Goal: Task Accomplishment & Management: Use online tool/utility

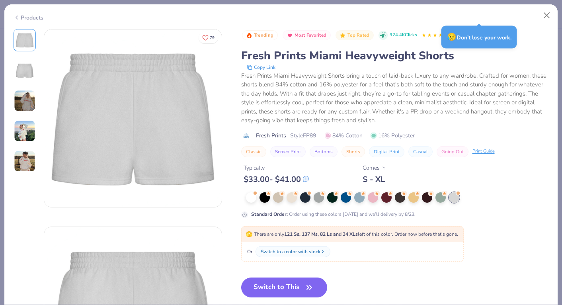
scroll to position [38, 0]
click at [545, 14] on button "Close" at bounding box center [546, 15] width 15 height 15
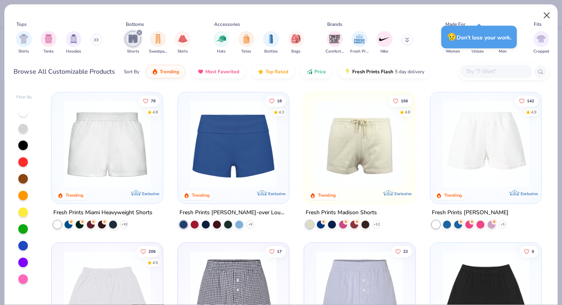
click at [547, 16] on button "Close" at bounding box center [546, 15] width 15 height 15
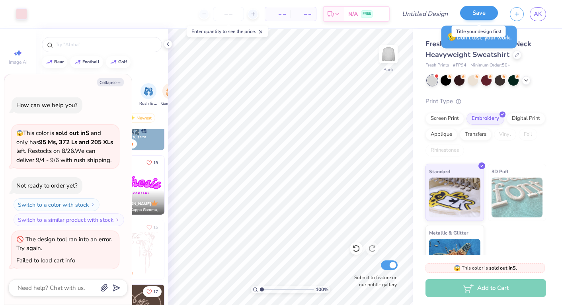
click at [469, 16] on button "Save" at bounding box center [479, 13] width 38 height 14
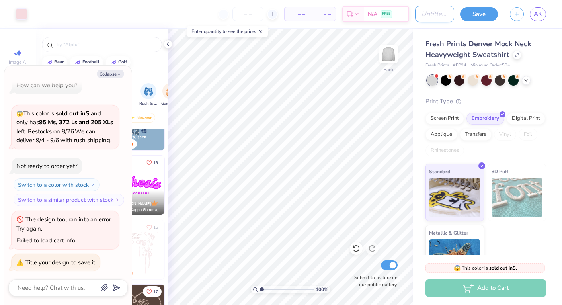
type textarea "x"
click at [438, 16] on input "Design Title" at bounding box center [434, 14] width 39 height 16
type input "M"
type textarea "x"
type input "Ma"
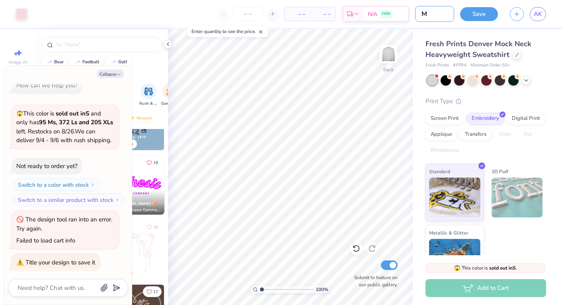
type textarea "x"
type input "Mat"
type textarea "x"
type input "Matc"
type textarea "x"
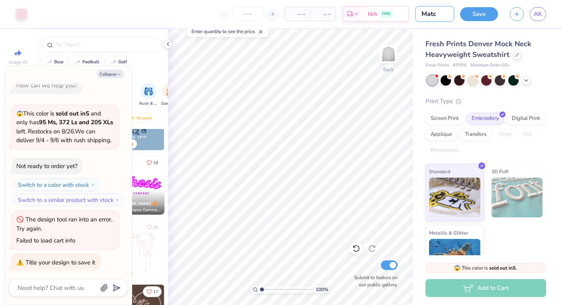
type input "Match"
type textarea "x"
type input "Matchb"
type textarea "x"
type input "Matchbo"
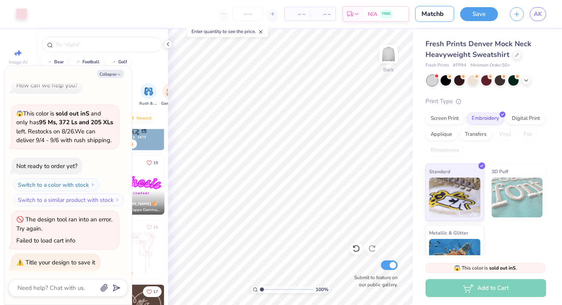
type textarea "x"
type input "Matchbox"
type textarea "x"
type input "Matchbox"
type textarea "x"
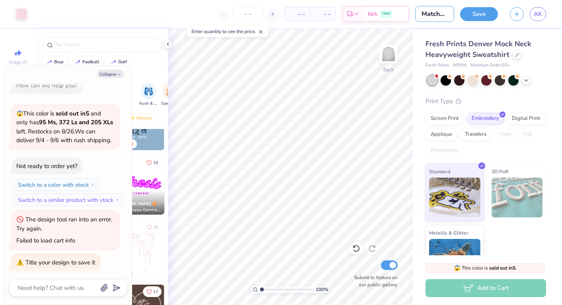
type input "Matchbox S"
type textarea "x"
type input "Matchbox SH"
type textarea "x"
type input "Matchbox SHi"
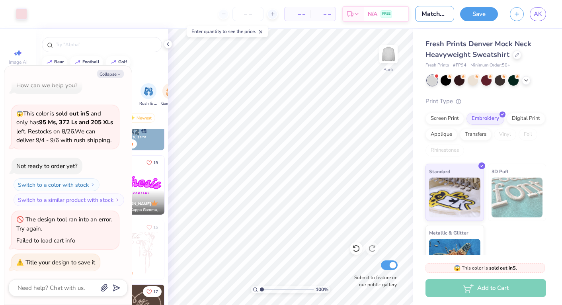
type textarea "x"
type input "Matchbox SH"
type textarea "x"
type input "Matchbox S"
type textarea "x"
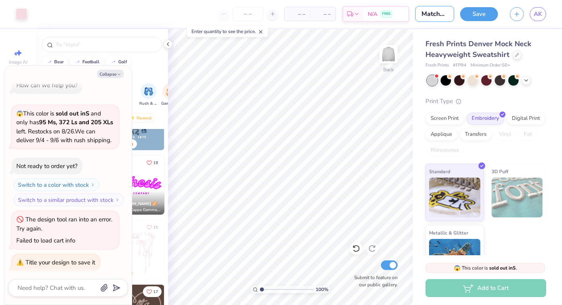
type input "Matchbox Sh"
type textarea "x"
type input "Matchbox Sho"
type textarea "x"
type input "Matchbox Shor"
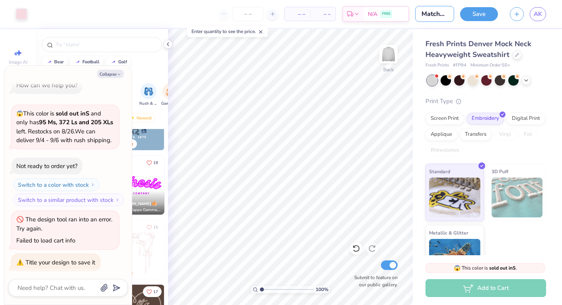
type textarea "x"
type input "Matchbox Short"
type textarea "x"
type input "Matchbox Shorts"
type textarea "x"
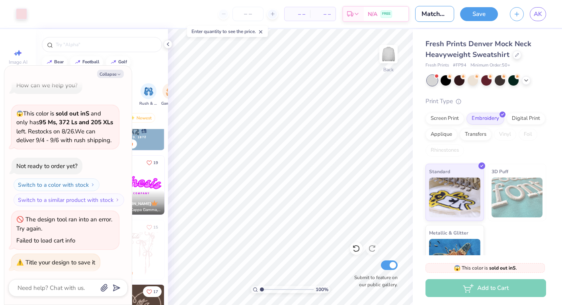
type input "Matchbox Shorts"
click at [458, 23] on div "Art colors – – Per Item – – Total Est. Delivery N/A FREE Design Title Matchbox …" at bounding box center [281, 14] width 562 height 28
click at [516, 57] on div at bounding box center [516, 54] width 9 height 9
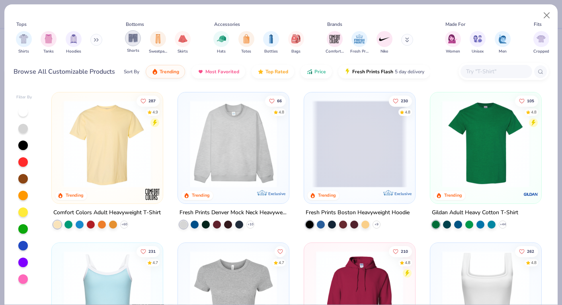
click at [140, 40] on div "filter for Shorts" at bounding box center [133, 38] width 16 height 16
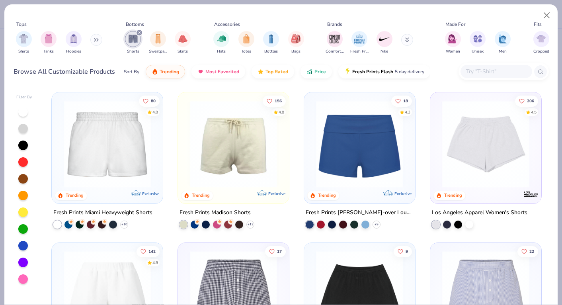
click at [121, 149] on img at bounding box center [107, 143] width 95 height 87
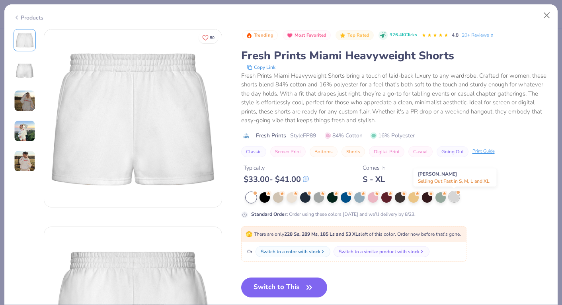
click at [455, 194] on div at bounding box center [454, 196] width 10 height 10
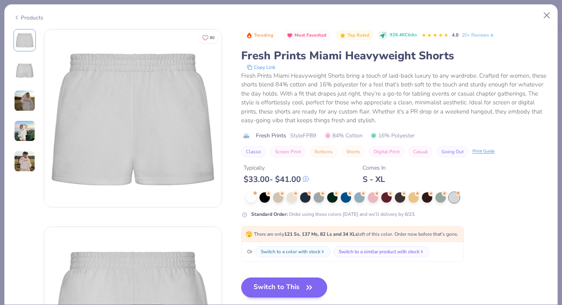
click at [287, 284] on button "Switch to This" at bounding box center [284, 287] width 86 height 20
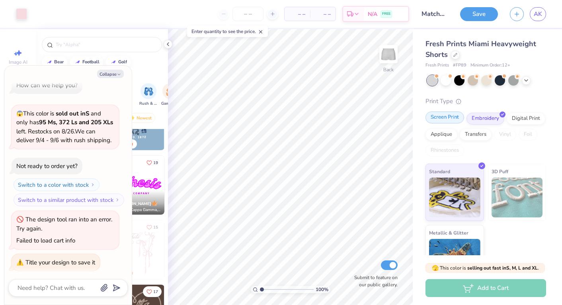
click at [451, 120] on div "Screen Print" at bounding box center [444, 117] width 39 height 12
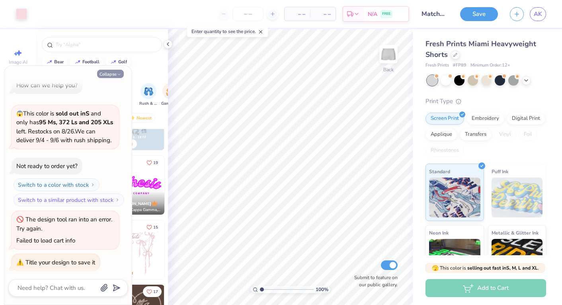
click at [110, 73] on button "Collapse" at bounding box center [110, 74] width 27 height 8
type textarea "x"
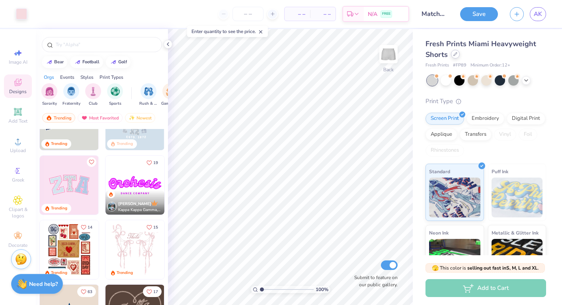
click at [457, 57] on div at bounding box center [455, 54] width 9 height 9
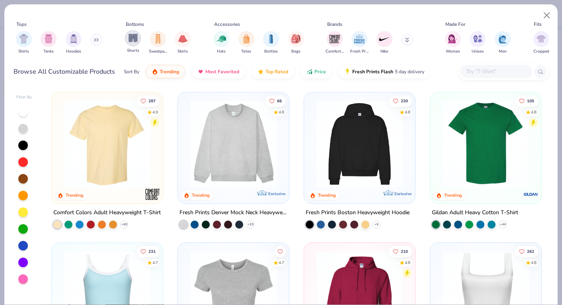
click at [133, 41] on img "filter for Shorts" at bounding box center [132, 37] width 9 height 9
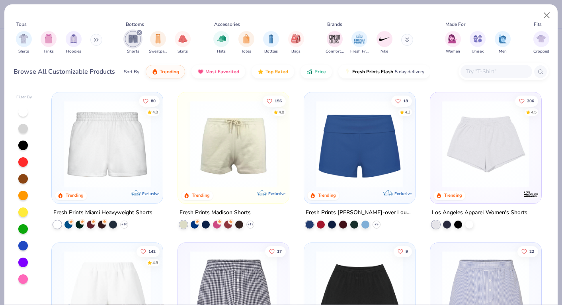
click at [462, 162] on img at bounding box center [485, 143] width 95 height 87
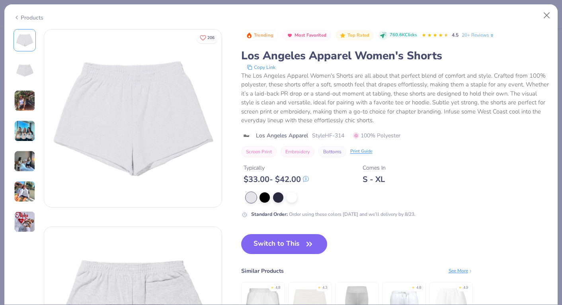
click at [23, 103] on img at bounding box center [24, 100] width 21 height 21
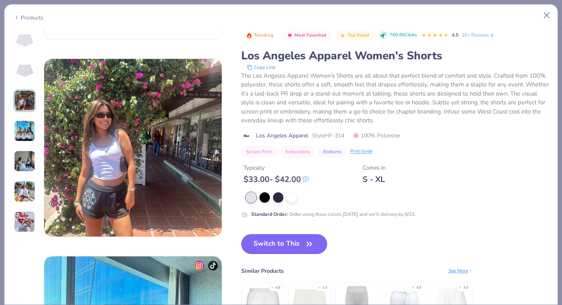
scroll to position [395, 0]
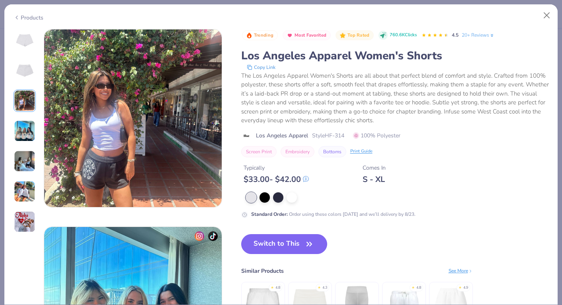
click at [26, 49] on img at bounding box center [24, 40] width 19 height 19
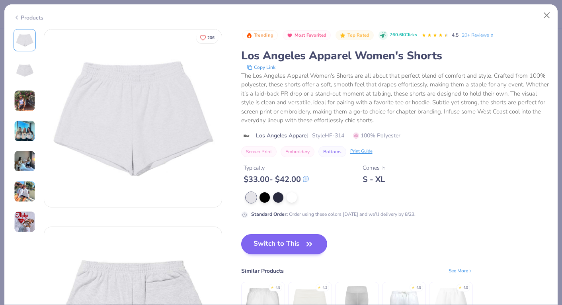
click at [296, 247] on button "Switch to This" at bounding box center [284, 244] width 86 height 20
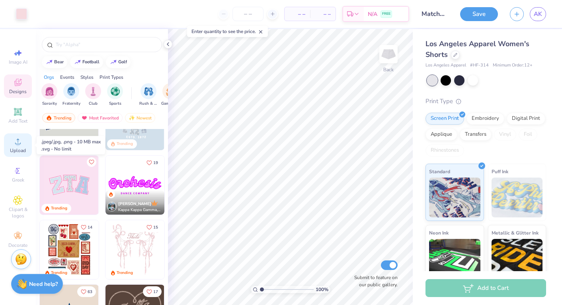
click at [18, 142] on circle at bounding box center [18, 144] width 4 height 4
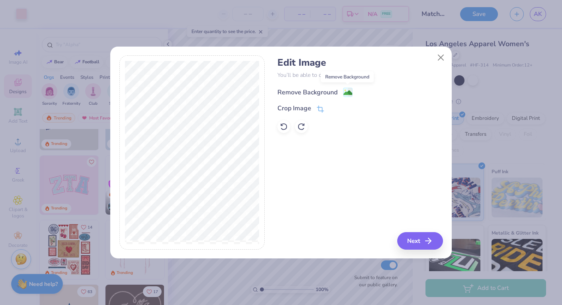
click at [347, 92] on image at bounding box center [347, 92] width 9 height 9
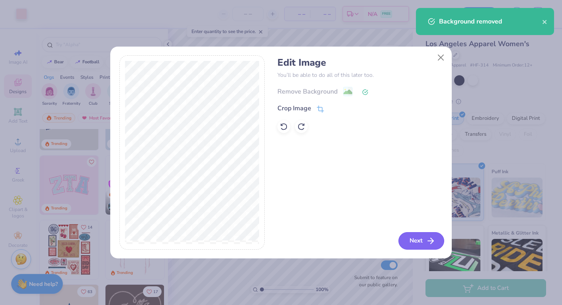
click at [422, 241] on button "Next" at bounding box center [421, 241] width 46 height 18
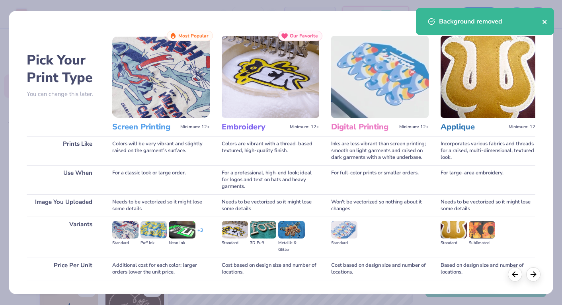
click at [542, 25] on button "close" at bounding box center [545, 22] width 6 height 10
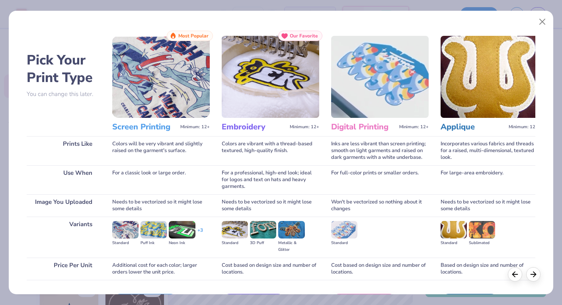
click at [159, 68] on img at bounding box center [160, 77] width 97 height 82
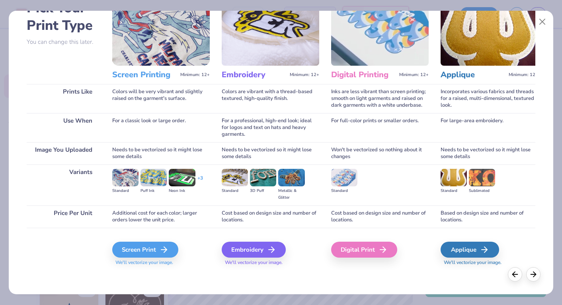
scroll to position [52, 0]
click at [148, 248] on div "Screen Print" at bounding box center [146, 249] width 66 height 16
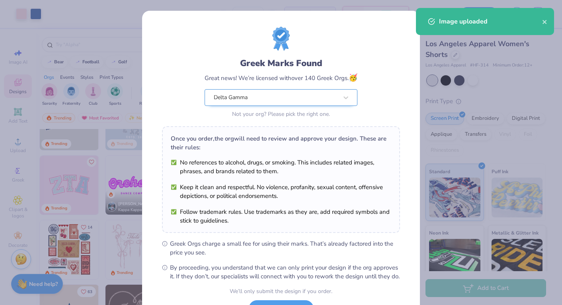
click at [228, 101] on body "Art colors – – Per Item – – Total Est. Delivery N/A FREE Design Title Matchbox …" at bounding box center [281, 152] width 562 height 305
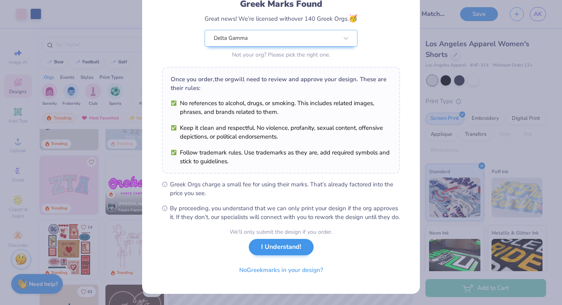
scroll to position [68, 0]
click at [274, 249] on button "I Understand!" at bounding box center [281, 247] width 65 height 16
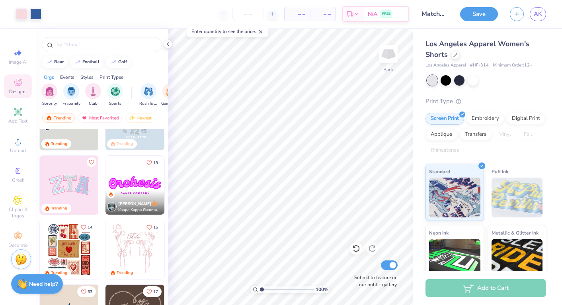
scroll to position [0, 0]
click at [167, 46] on icon at bounding box center [168, 44] width 6 height 6
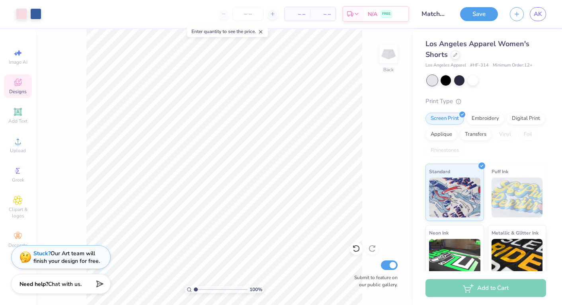
type input "1.11"
type textarea "x"
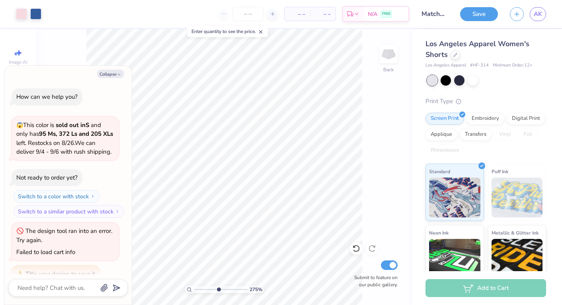
scroll to position [59, 0]
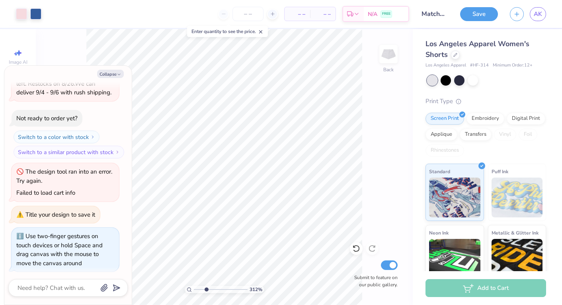
type input "2.97"
drag, startPoint x: 195, startPoint y: 288, endPoint x: 206, endPoint y: 290, distance: 11.6
click at [206, 290] on input "range" at bounding box center [221, 289] width 54 height 7
click at [119, 71] on button "Collapse" at bounding box center [110, 74] width 27 height 8
type textarea "x"
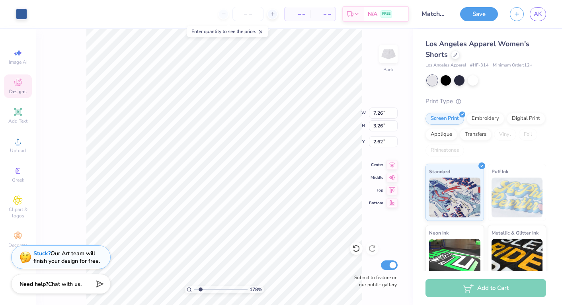
type input "1.86"
drag, startPoint x: 206, startPoint y: 288, endPoint x: 200, endPoint y: 287, distance: 6.8
click at [200, 287] on input "range" at bounding box center [221, 289] width 54 height 7
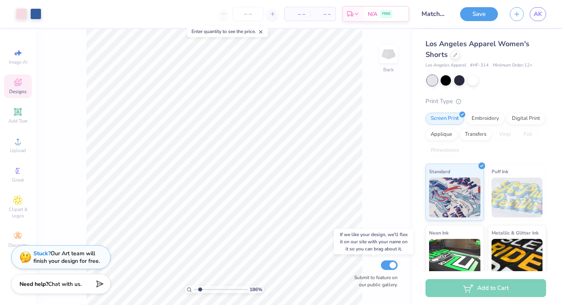
click at [355, 270] on div "186 % Back Submit to feature on our public gallery." at bounding box center [224, 167] width 377 height 276
click at [263, 29] on icon at bounding box center [261, 32] width 6 height 6
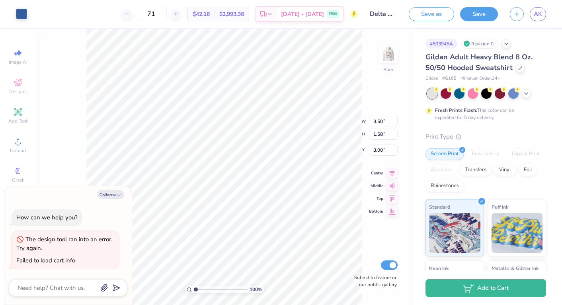
type textarea "x"
type input "1.04"
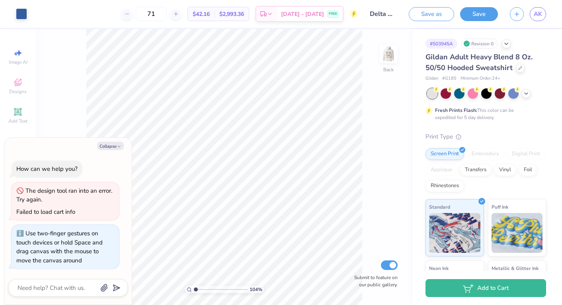
type textarea "x"
type input "2.97"
drag, startPoint x: 195, startPoint y: 290, endPoint x: 206, endPoint y: 290, distance: 11.1
click at [206, 290] on input "range" at bounding box center [221, 289] width 54 height 7
click at [116, 150] on button "Collapse" at bounding box center [110, 146] width 27 height 8
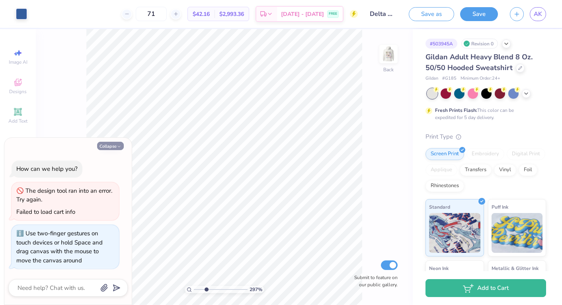
type textarea "x"
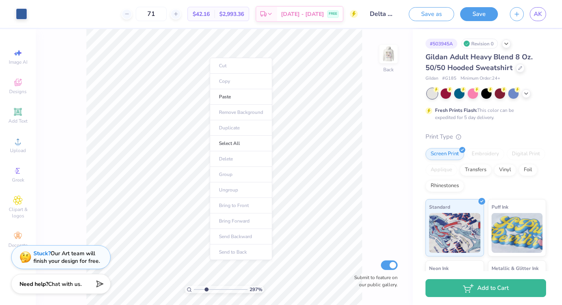
click at [227, 78] on ul "Cut Copy Paste Remove Background Duplicate Select All Delete Group Ungroup Brin…" at bounding box center [241, 159] width 62 height 202
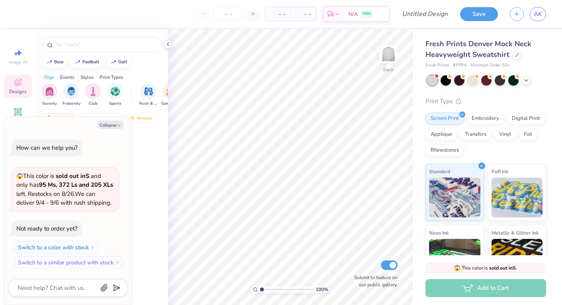
type textarea "x"
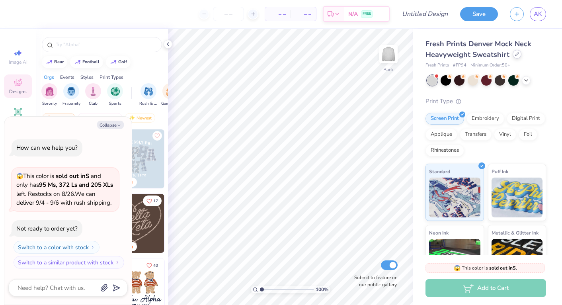
click at [512, 58] on div "Fresh Prints Denver Mock Neck Heavyweight Sweatshirt" at bounding box center [485, 49] width 121 height 21
click at [422, 19] on input "Design Title" at bounding box center [434, 14] width 39 height 16
type input "m"
type textarea "x"
type input "ma"
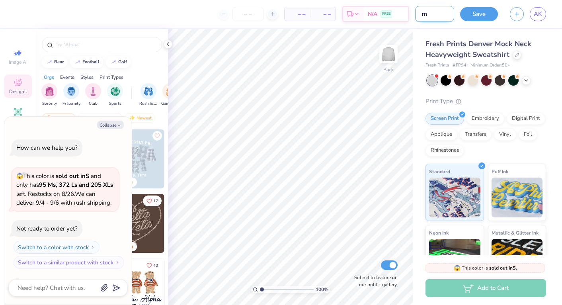
type textarea "x"
type input "maa"
type textarea "x"
type input "maat"
type textarea "x"
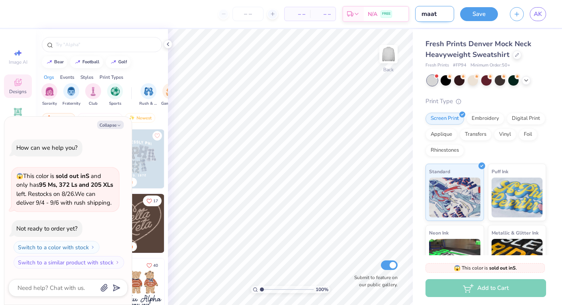
type input "maatc"
type textarea "x"
type input "maat"
type textarea "x"
type input "maa"
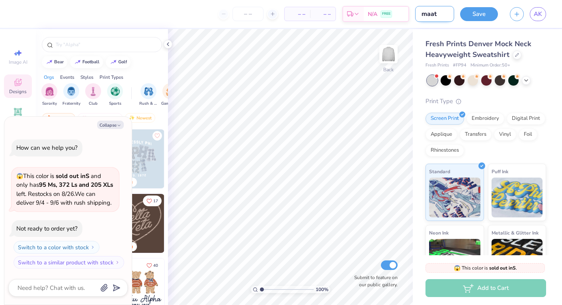
type textarea "x"
type input "ma"
type textarea "x"
type input "mat"
type textarea "x"
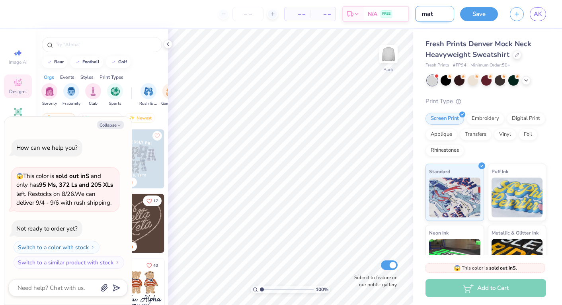
type input "matc"
type textarea "x"
type input "match"
type textarea "x"
type input "matchb"
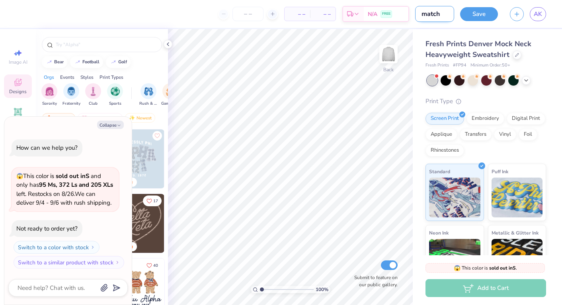
type textarea "x"
type input "matchbo"
type textarea "x"
type input "matchbox"
type textarea "x"
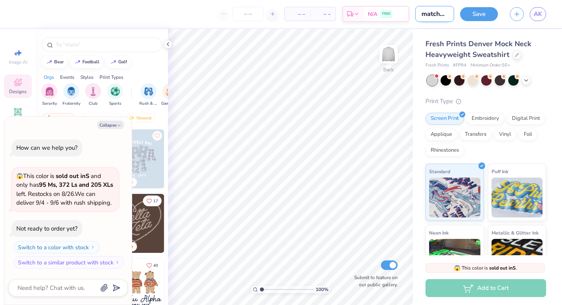
type input "matchbox"
type textarea "x"
type input "matchbox s"
type textarea "x"
type input "matchbox sh"
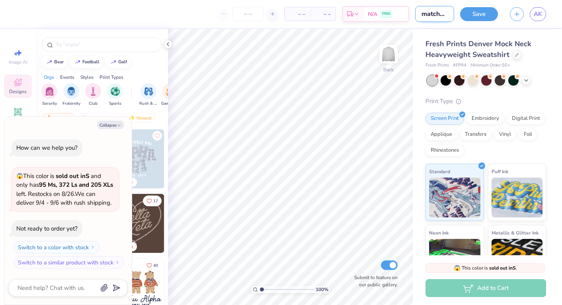
type textarea "x"
type input "matchbox sho"
type textarea "x"
type input "matchbox shor"
type textarea "x"
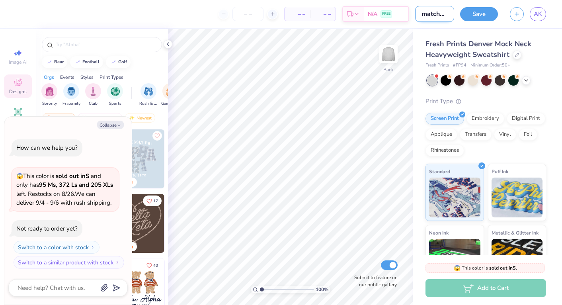
type input "matchbox short"
type textarea "x"
type input "matchbox shorts"
type textarea "x"
type input "matchbox shorts"
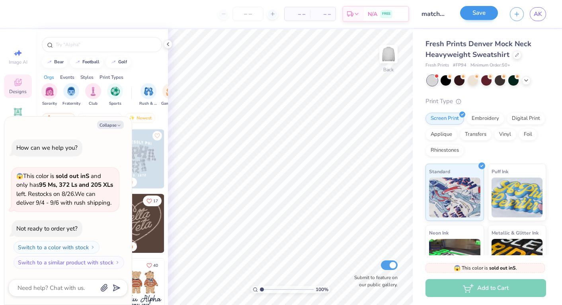
click at [473, 14] on button "Save" at bounding box center [479, 13] width 38 height 14
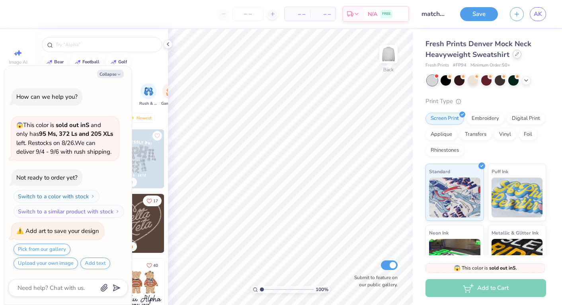
click at [515, 58] on div at bounding box center [516, 54] width 9 height 9
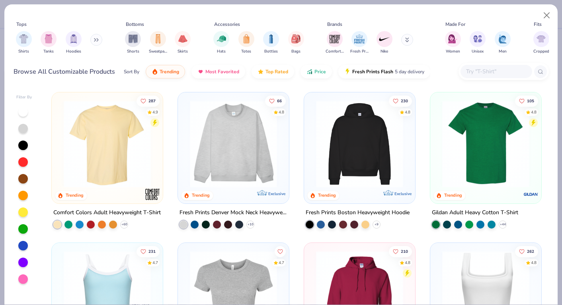
click at [123, 41] on div "Shorts Sweatpants Skirts" at bounding box center [158, 42] width 70 height 29
click at [132, 45] on div "filter for Shorts" at bounding box center [133, 38] width 16 height 16
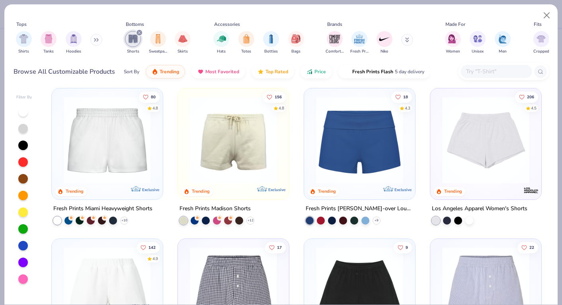
scroll to position [18, 0]
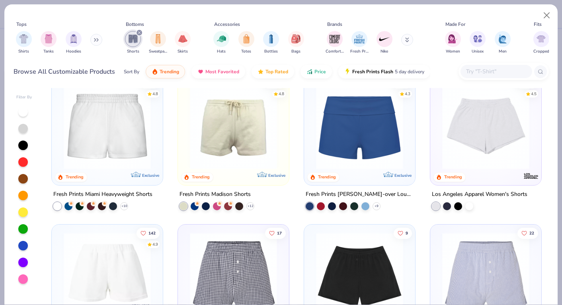
click at [512, 144] on img at bounding box center [485, 125] width 95 height 87
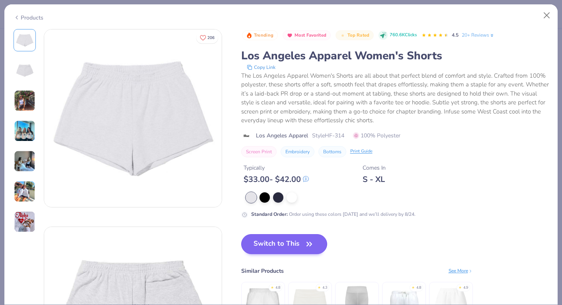
click at [285, 247] on button "Switch to This" at bounding box center [284, 244] width 86 height 20
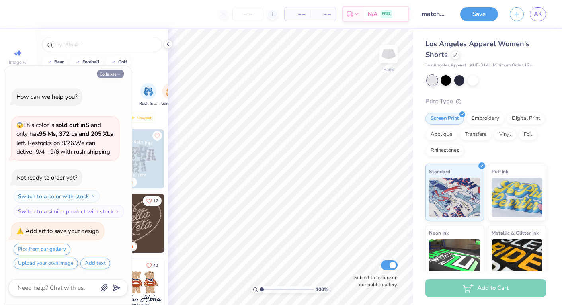
click at [112, 76] on button "Collapse" at bounding box center [110, 74] width 27 height 8
type textarea "x"
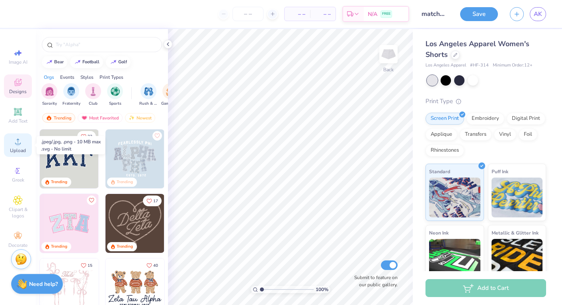
click at [18, 142] on icon at bounding box center [18, 141] width 6 height 6
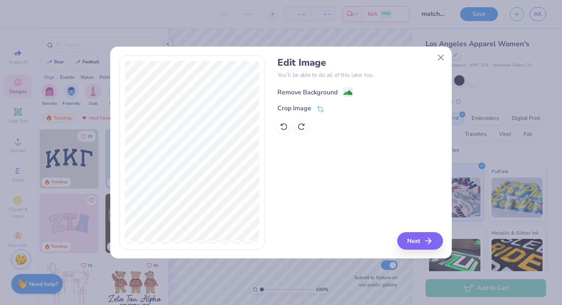
click at [344, 91] on image at bounding box center [347, 92] width 9 height 9
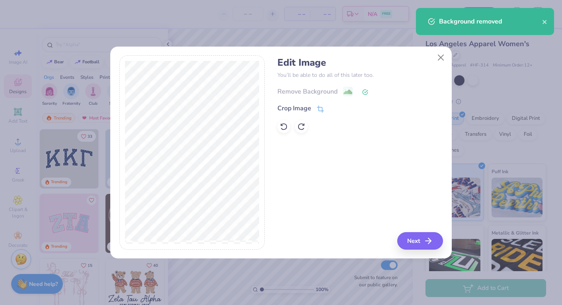
click at [318, 110] on icon at bounding box center [320, 108] width 7 height 7
click at [331, 108] on icon at bounding box center [333, 108] width 5 height 5
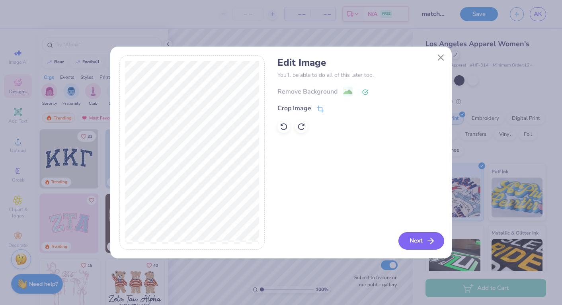
click at [421, 244] on button "Next" at bounding box center [421, 241] width 46 height 18
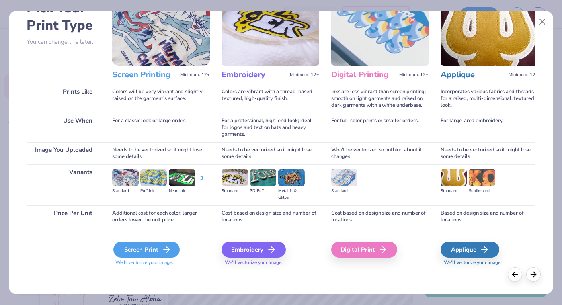
scroll to position [52, 0]
click at [154, 254] on div "Screen Print" at bounding box center [146, 249] width 66 height 16
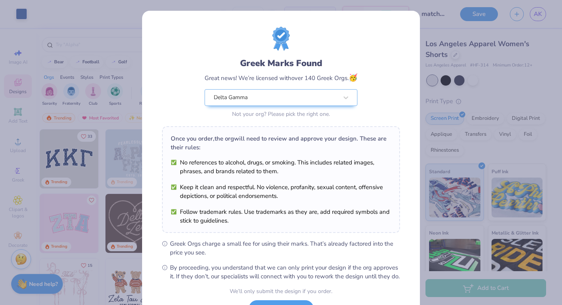
click at [333, 186] on body "Art colors – – Per Item – – Total Est. Delivery N/A FREE Design Title matchbox …" at bounding box center [281, 152] width 562 height 305
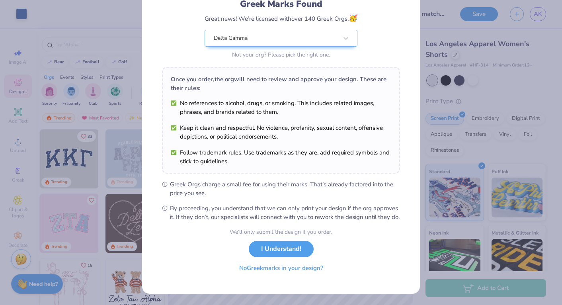
scroll to position [68, 0]
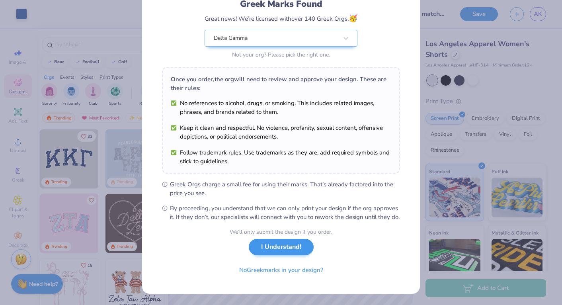
click at [289, 250] on button "I Understand!" at bounding box center [281, 247] width 65 height 16
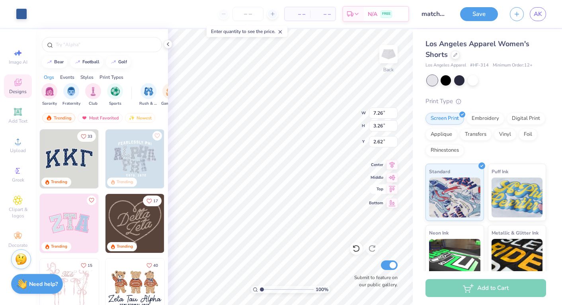
type input "4.45"
type input "2.00"
type input "3.88"
type input "4.08"
type input "1.83"
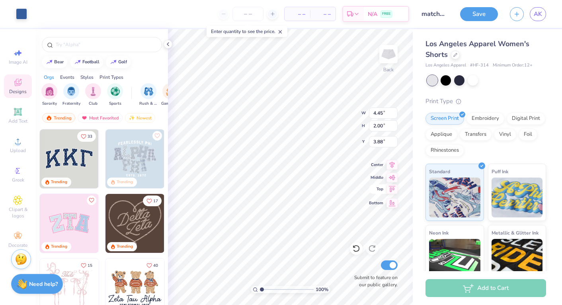
type input "4.05"
click at [358, 186] on div "100 % Back W 4.08 4.08 " H 1.83 1.83 " Y 4.05 4.05 " Center Middle Top Bottom S…" at bounding box center [290, 167] width 245 height 276
type input "4.25"
type input "4.12"
type input "2.29"
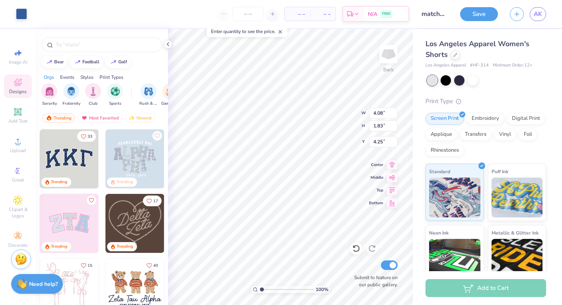
type input "4.16"
type input "4.85"
type input "5.09"
click at [475, 14] on button "Save" at bounding box center [479, 13] width 38 height 14
click at [518, 18] on button "button" at bounding box center [517, 13] width 14 height 14
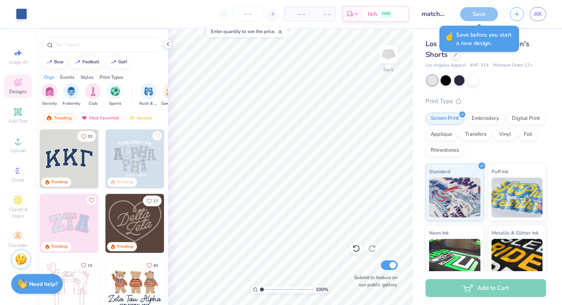
click at [532, 65] on span "Minimum Order: 12 +" at bounding box center [512, 65] width 40 height 7
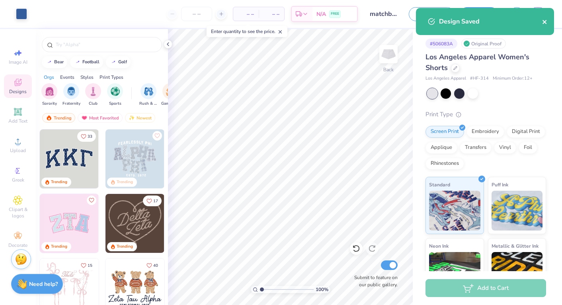
click at [545, 26] on button "close" at bounding box center [545, 22] width 6 height 10
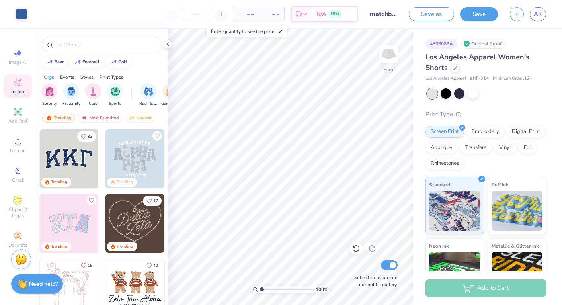
click at [539, 10] on div "Design Saved" at bounding box center [484, 7] width 141 height 3
click at [539, 16] on span "AK" at bounding box center [537, 14] width 8 height 9
